Goal: Task Accomplishment & Management: Use online tool/utility

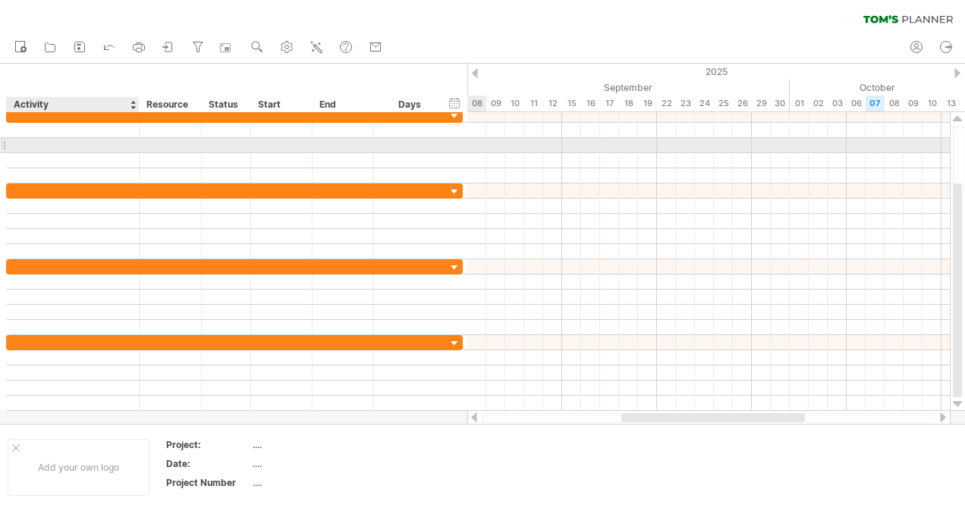
click at [61, 138] on div at bounding box center [72, 145] width 117 height 14
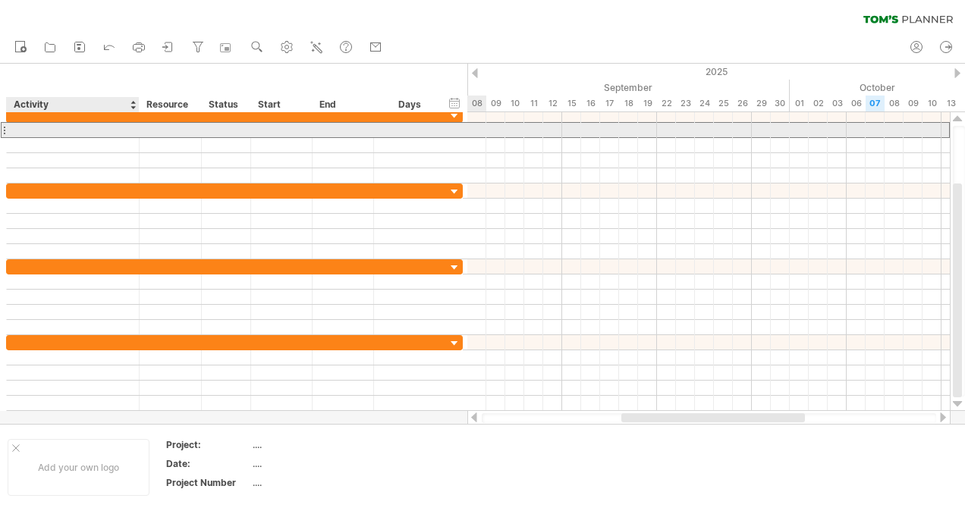
click at [61, 127] on div at bounding box center [72, 130] width 117 height 14
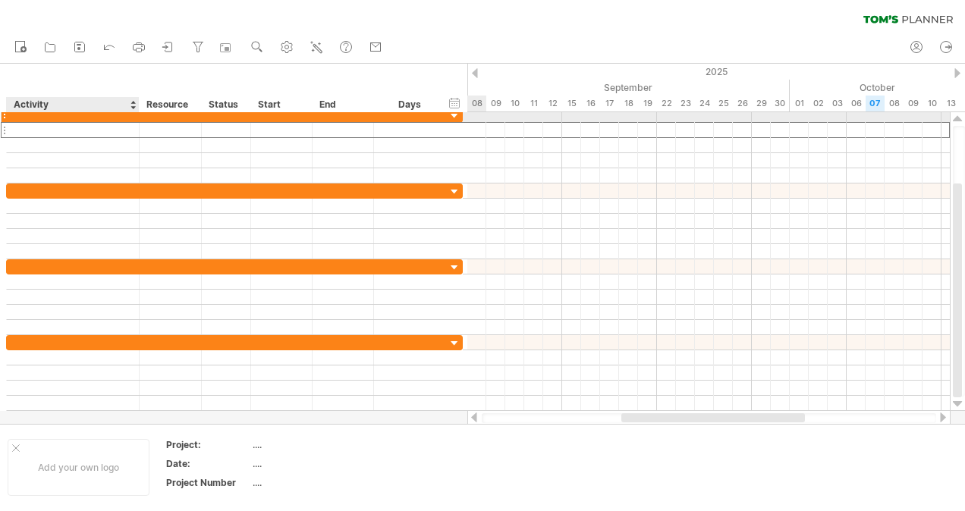
click at [55, 114] on div at bounding box center [72, 115] width 117 height 14
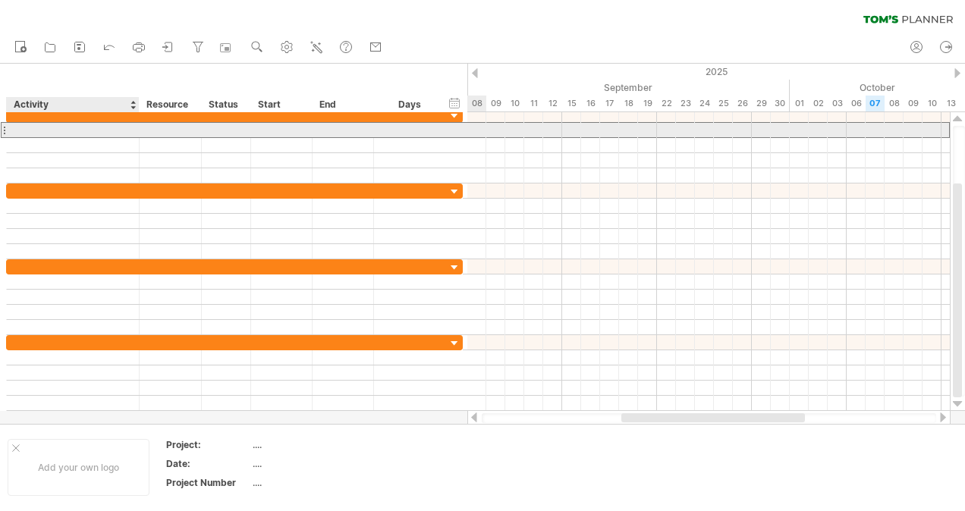
click at [58, 129] on div at bounding box center [72, 130] width 117 height 14
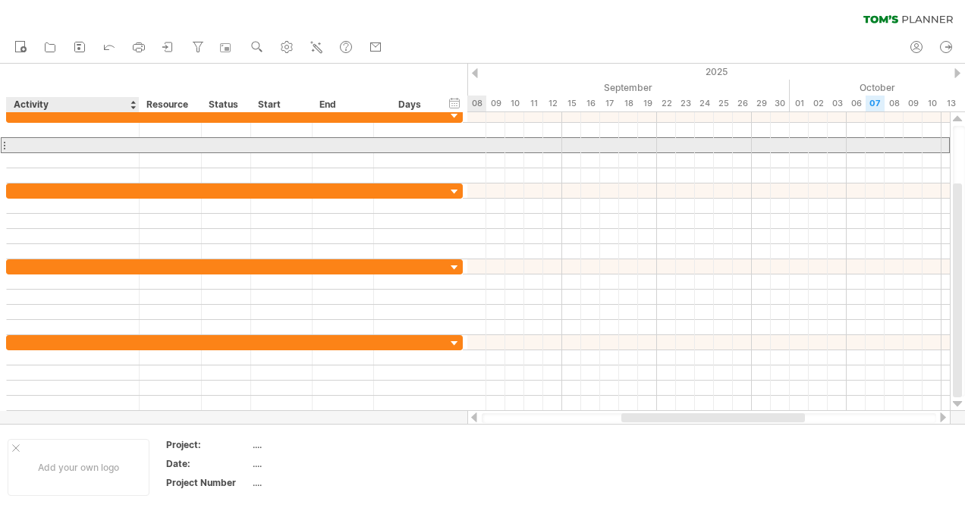
click at [61, 140] on div at bounding box center [72, 145] width 117 height 14
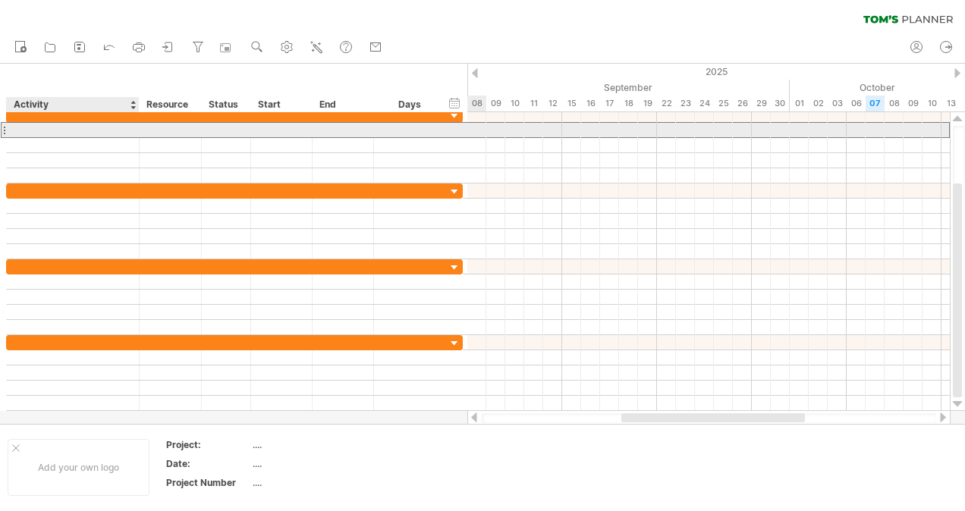
click at [29, 126] on div at bounding box center [72, 130] width 117 height 14
click at [38, 138] on div at bounding box center [72, 145] width 117 height 14
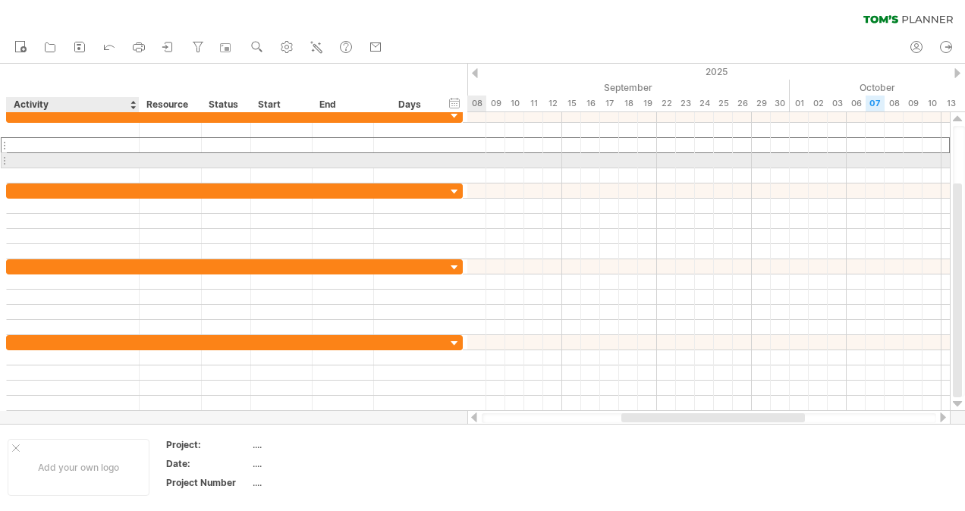
click at [64, 154] on div at bounding box center [72, 160] width 117 height 14
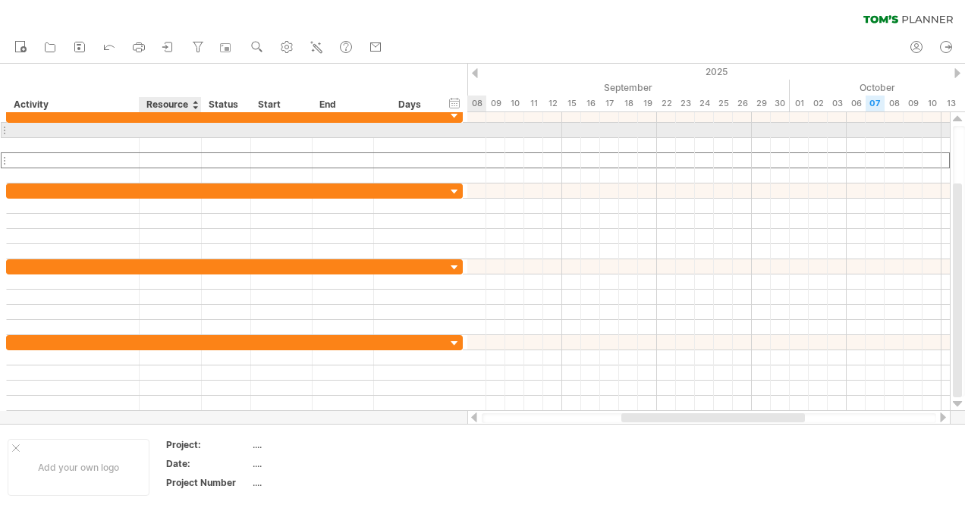
click at [153, 124] on div at bounding box center [170, 130] width 46 height 14
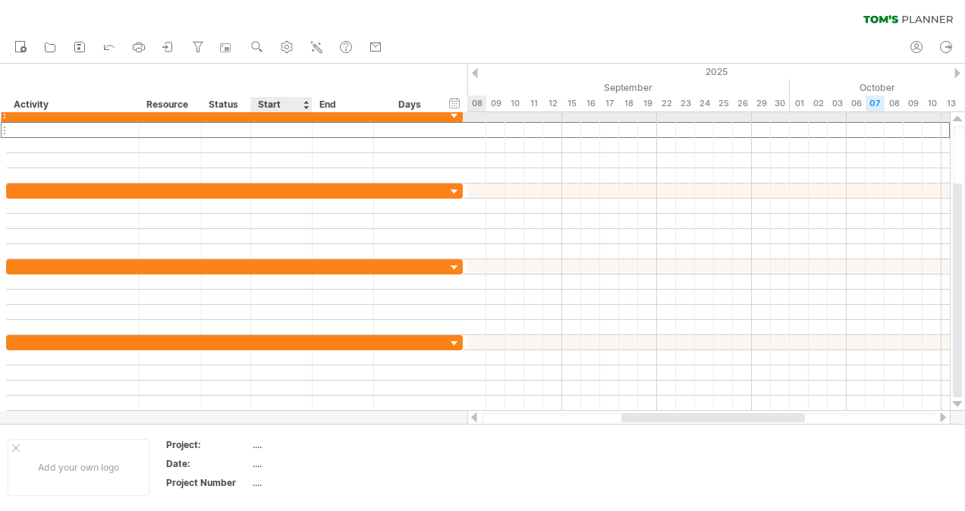
click at [266, 121] on div at bounding box center [281, 115] width 61 height 14
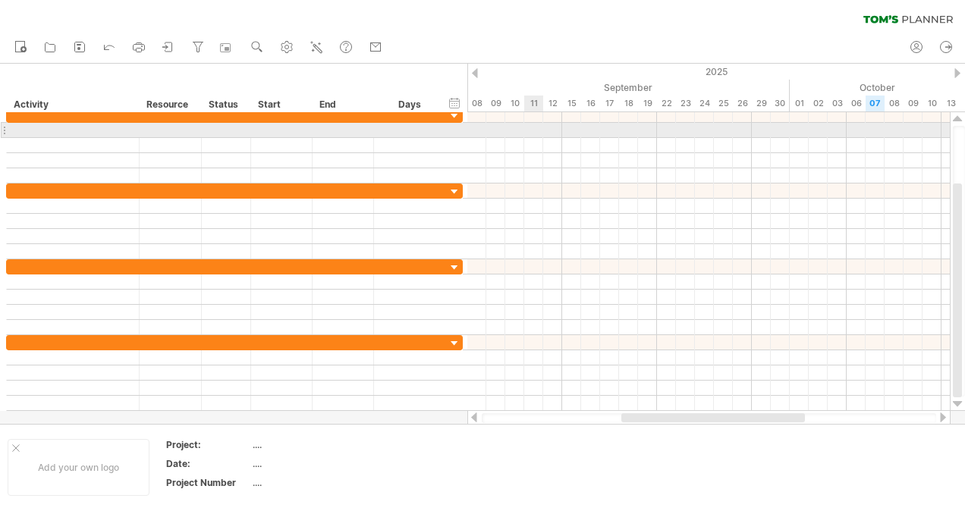
click at [527, 124] on div at bounding box center [708, 130] width 483 height 15
click at [493, 126] on div at bounding box center [708, 130] width 483 height 15
click at [493, 128] on div at bounding box center [708, 130] width 483 height 15
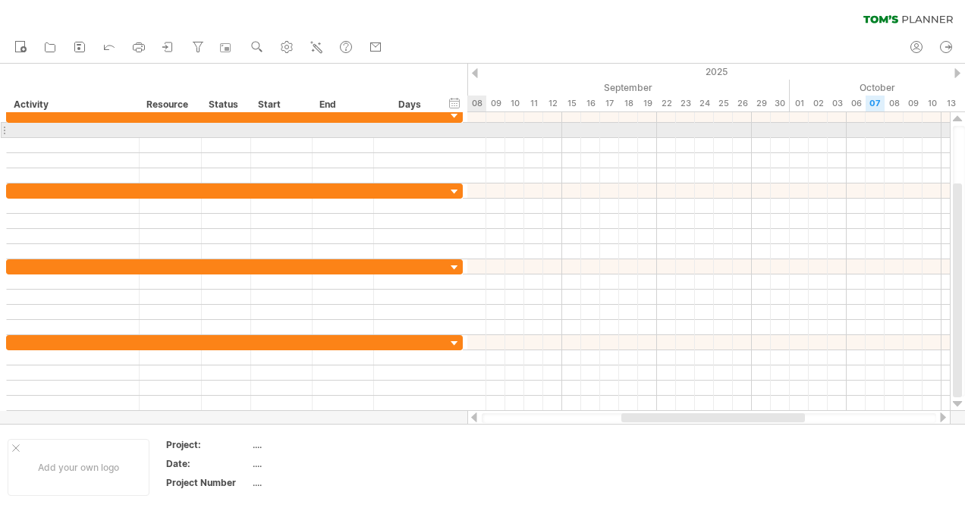
click at [475, 131] on div at bounding box center [708, 130] width 483 height 15
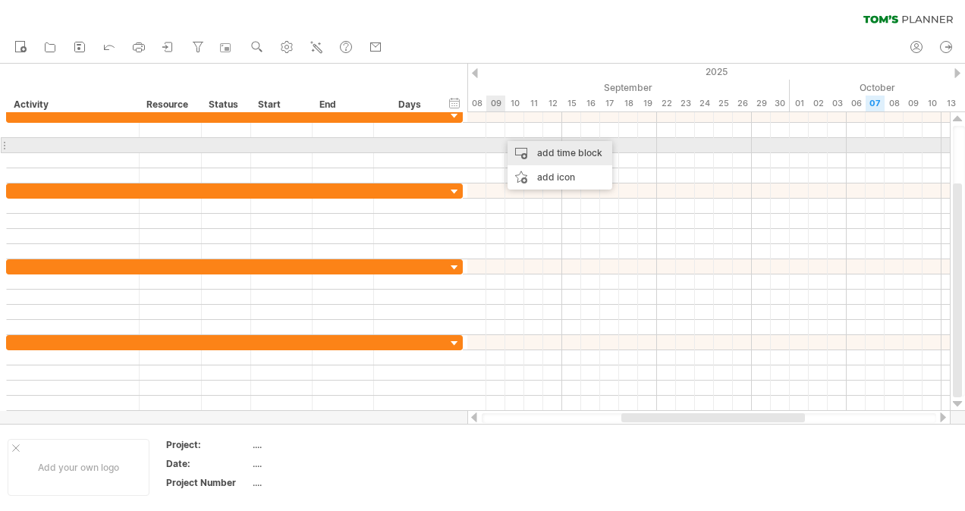
click at [532, 149] on div "add time block" at bounding box center [560, 153] width 105 height 24
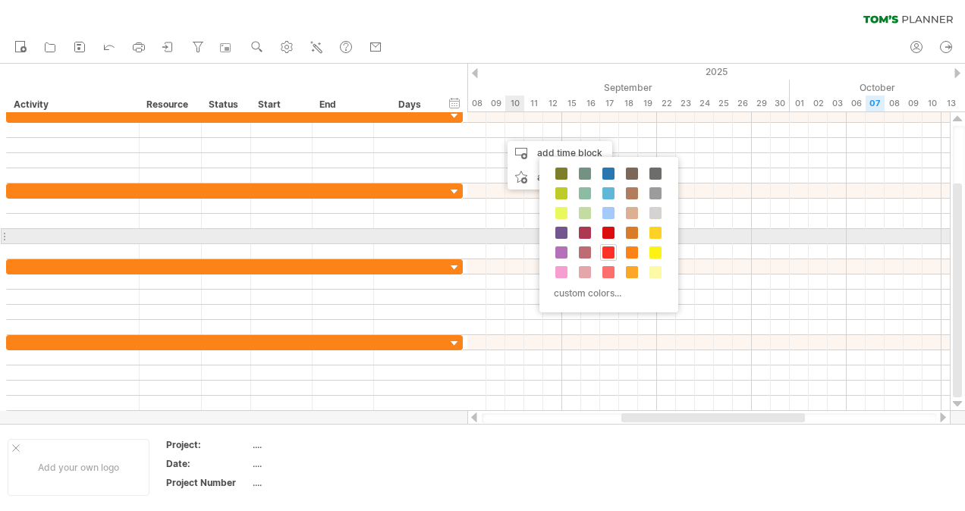
click at [605, 247] on span at bounding box center [608, 253] width 12 height 12
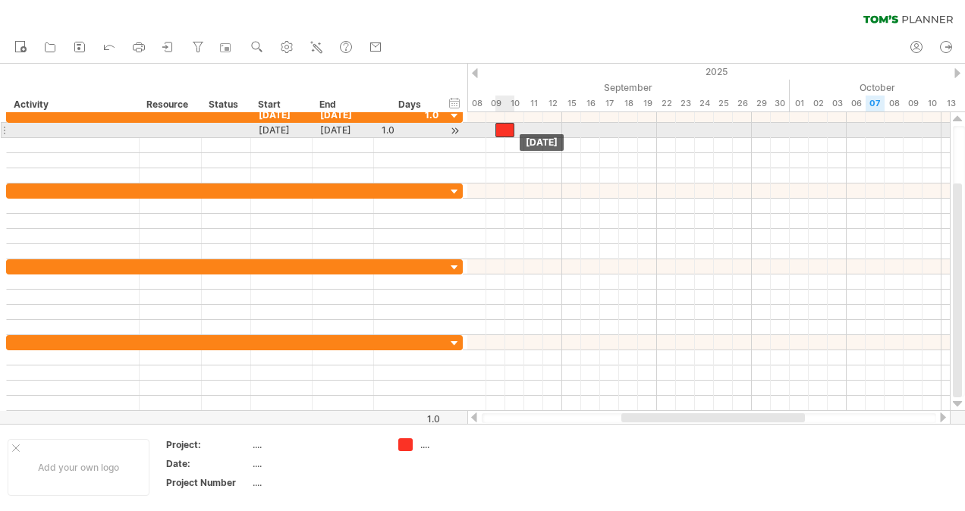
click at [508, 126] on div at bounding box center [504, 130] width 19 height 14
click at [509, 127] on div at bounding box center [504, 130] width 19 height 14
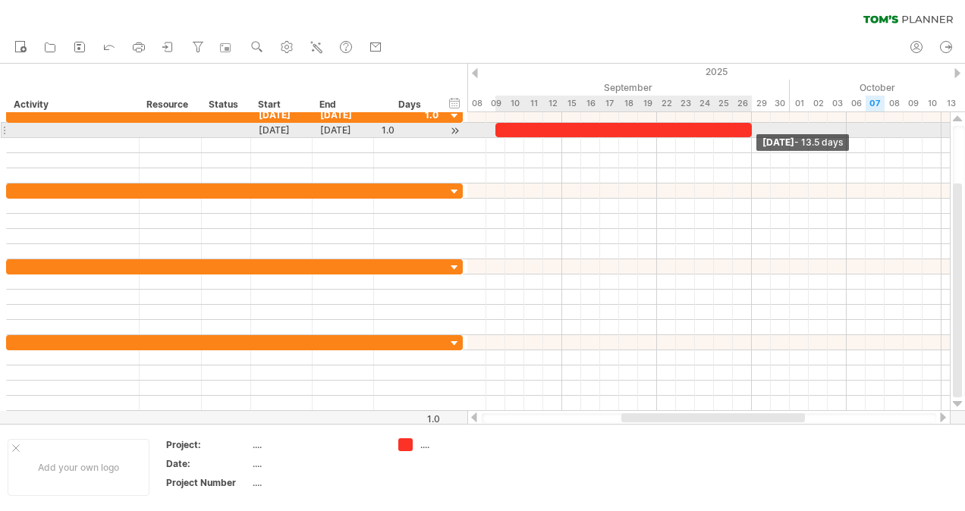
drag, startPoint x: 511, startPoint y: 127, endPoint x: 745, endPoint y: 124, distance: 233.7
click at [745, 124] on div at bounding box center [623, 130] width 256 height 14
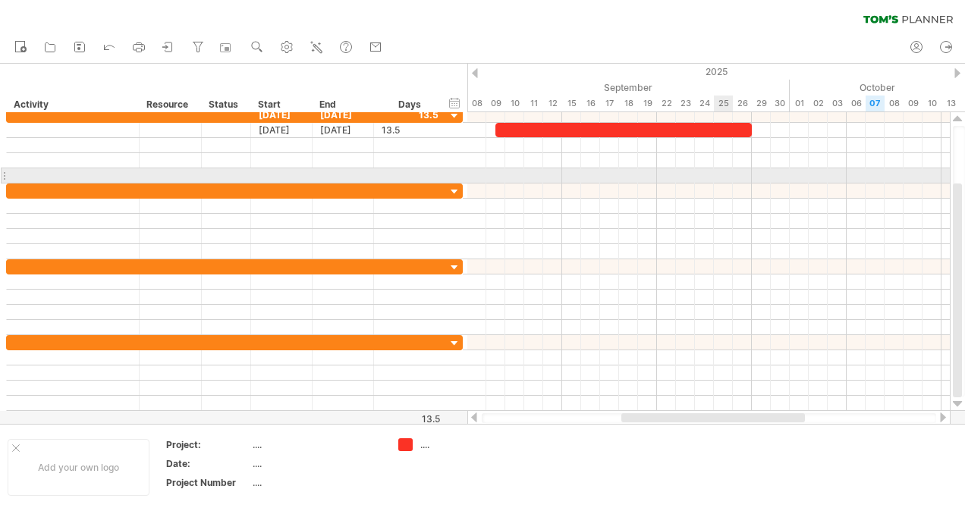
click at [725, 178] on div at bounding box center [708, 175] width 483 height 15
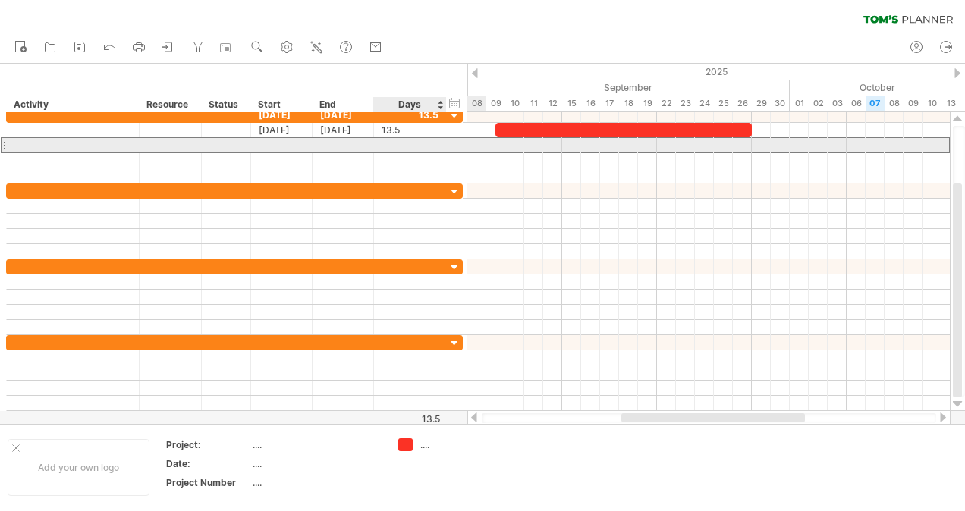
click at [425, 147] on div at bounding box center [410, 145] width 57 height 14
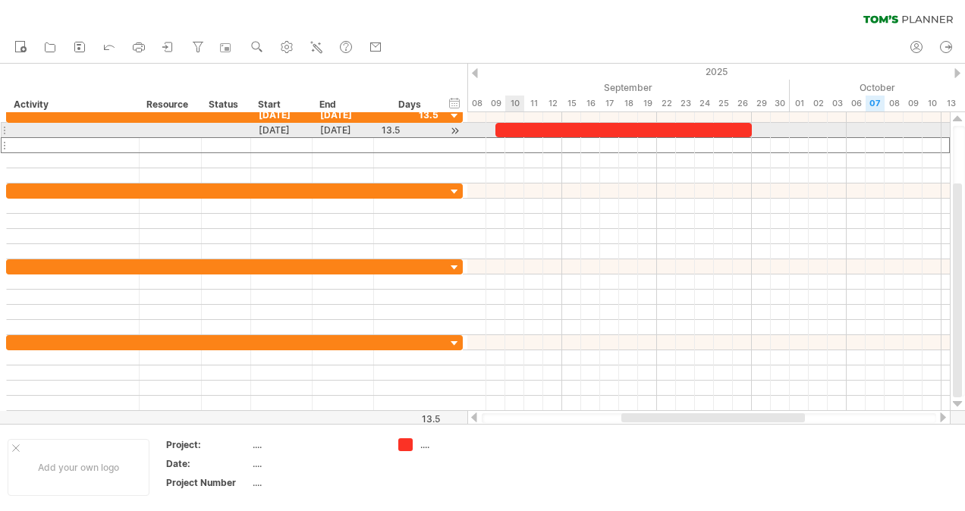
click at [523, 129] on div at bounding box center [623, 130] width 256 height 14
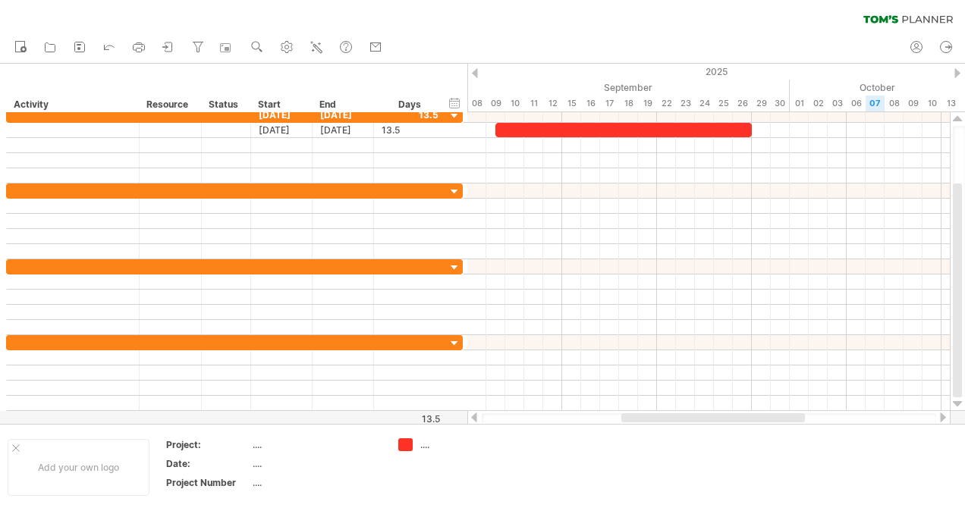
click at [900, 15] on icon at bounding box center [908, 19] width 90 height 8
